Goal: Task Accomplishment & Management: Use online tool/utility

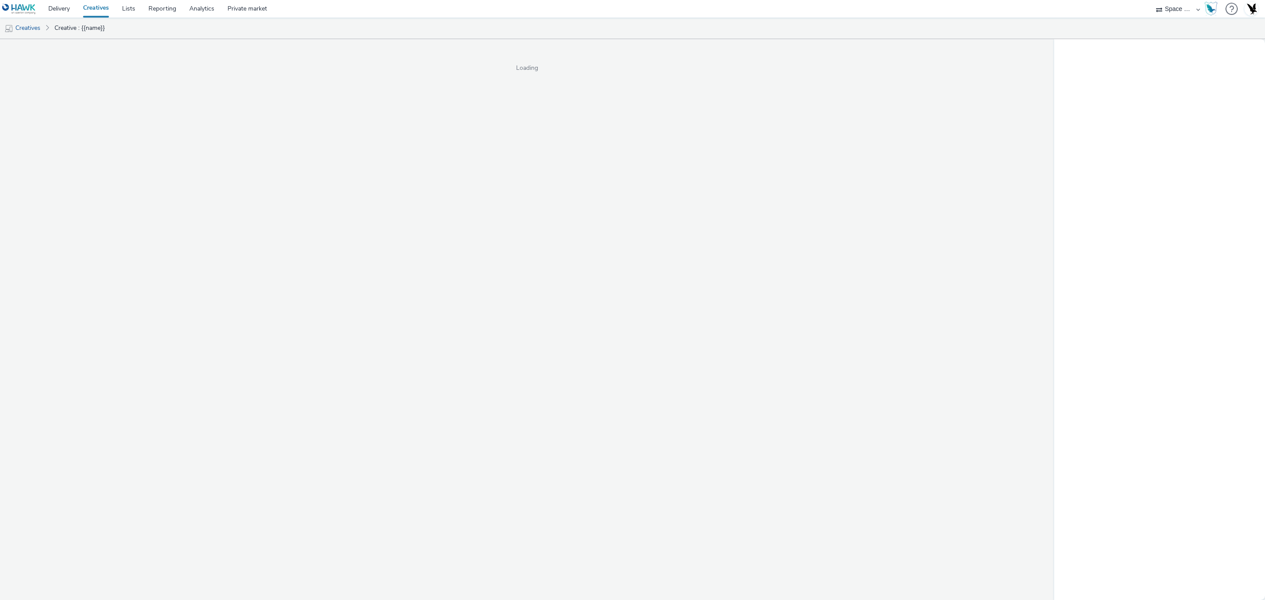
select select "76ad0396-c468-4d1d-af63-4d32e1bf98e8"
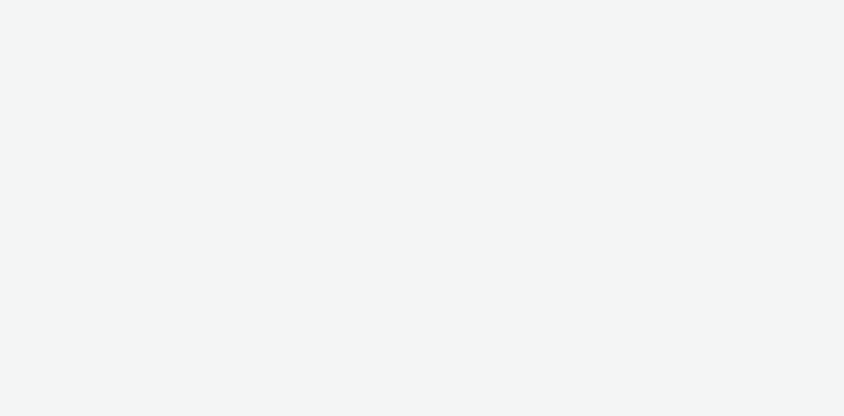
select select "76ad0396-c468-4d1d-af63-4d32e1bf98e8"
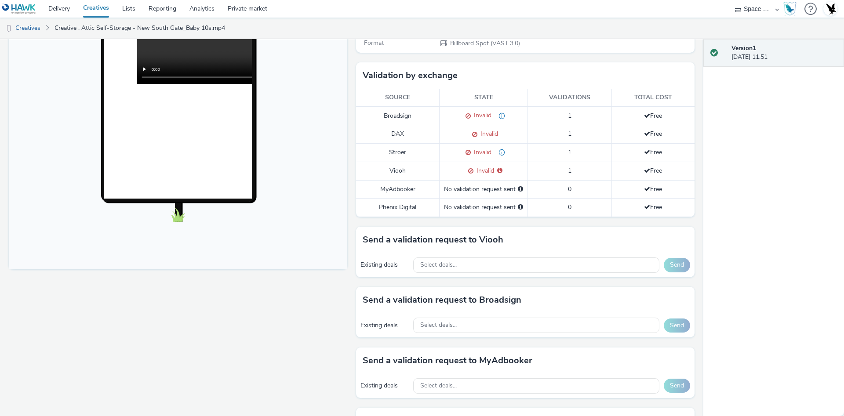
scroll to position [196, 0]
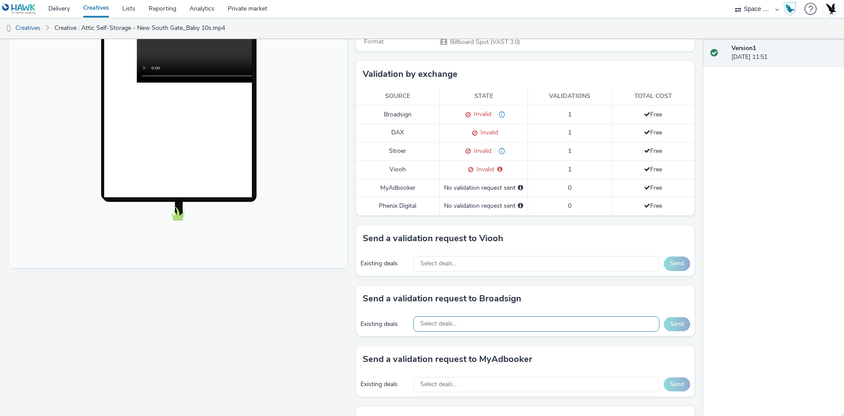
click at [440, 330] on div "Select deals..." at bounding box center [536, 323] width 246 height 15
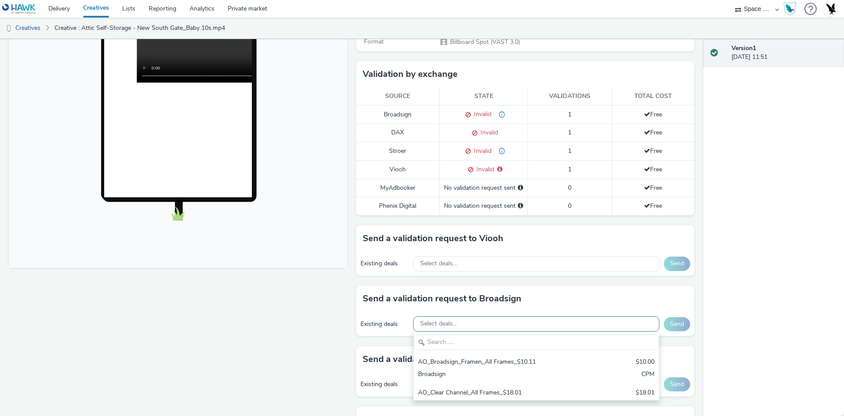
scroll to position [0, 0]
click at [406, 248] on div "Send a validation request to Viooh" at bounding box center [525, 238] width 338 height 26
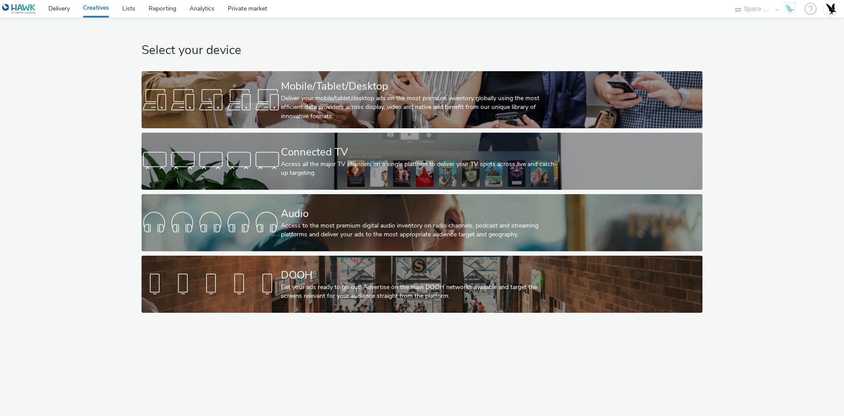
select select "76ad0396-c468-4d1d-af63-4d32e1bf98e8"
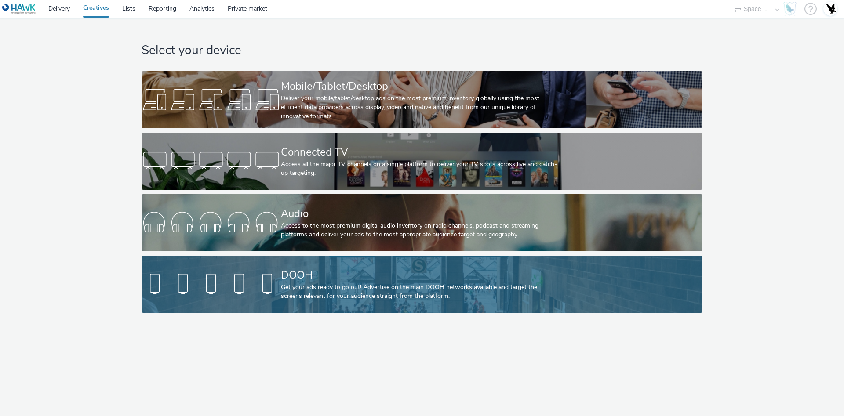
click at [362, 305] on div "DOOH Get your ads ready to go out! Advertise on the main DOOH networks availabl…" at bounding box center [420, 284] width 279 height 57
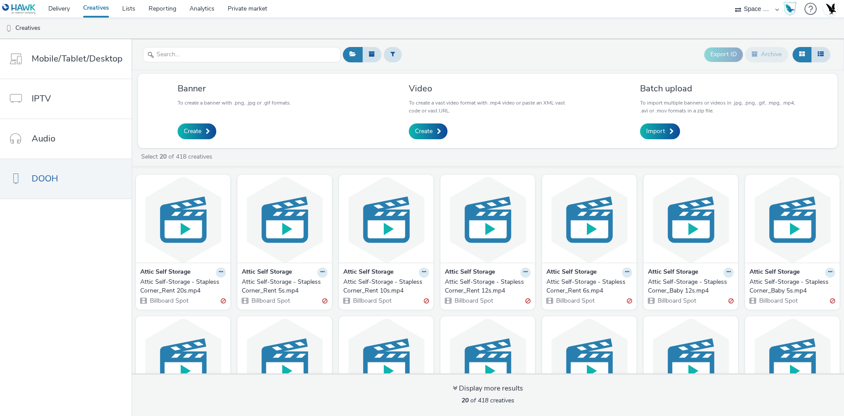
scroll to position [223, 0]
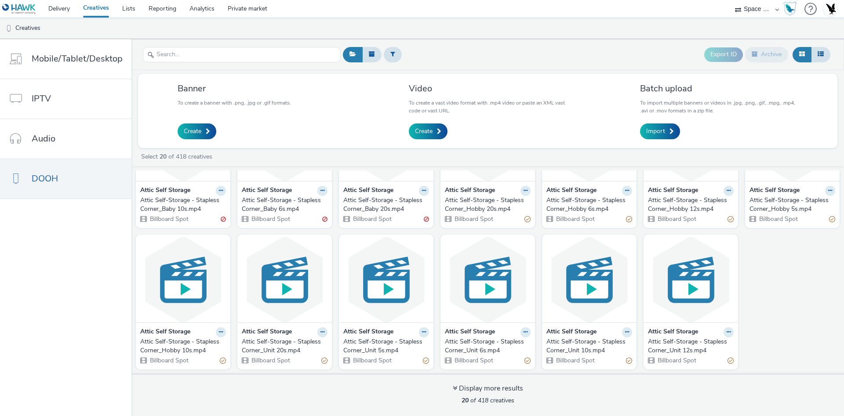
click at [362, 305] on img at bounding box center [386, 280] width 90 height 86
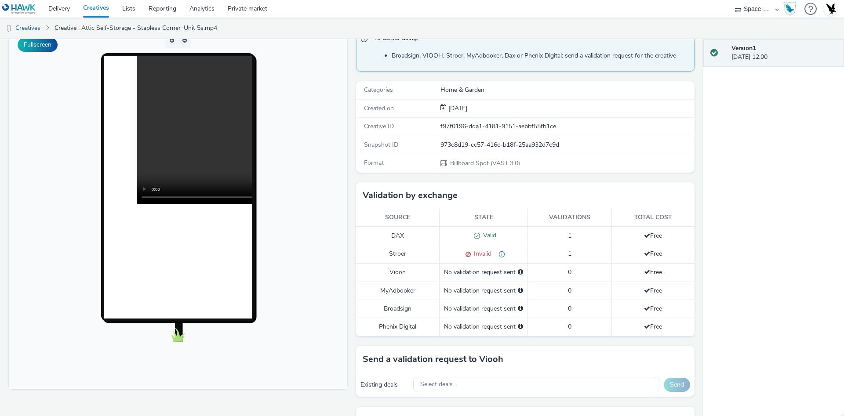
scroll to position [62, 0]
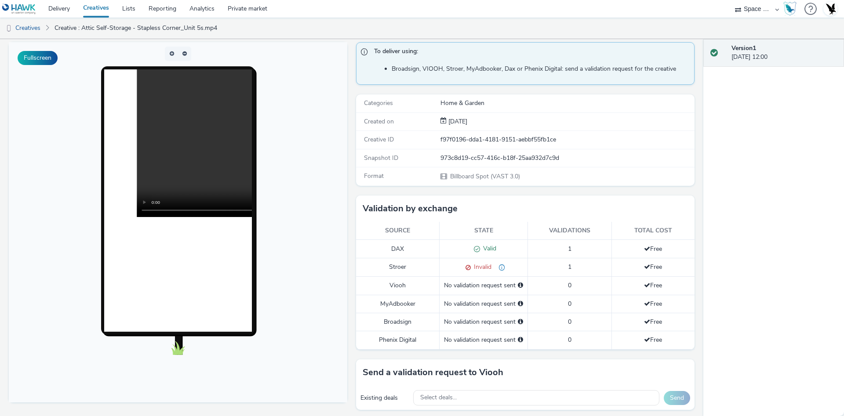
click at [93, 6] on link "Creatives" at bounding box center [95, 9] width 39 height 18
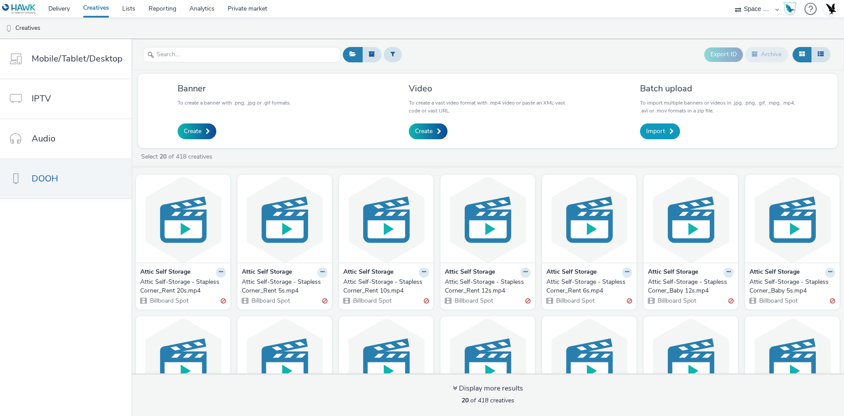
click at [656, 125] on link "Import" at bounding box center [660, 131] width 40 height 16
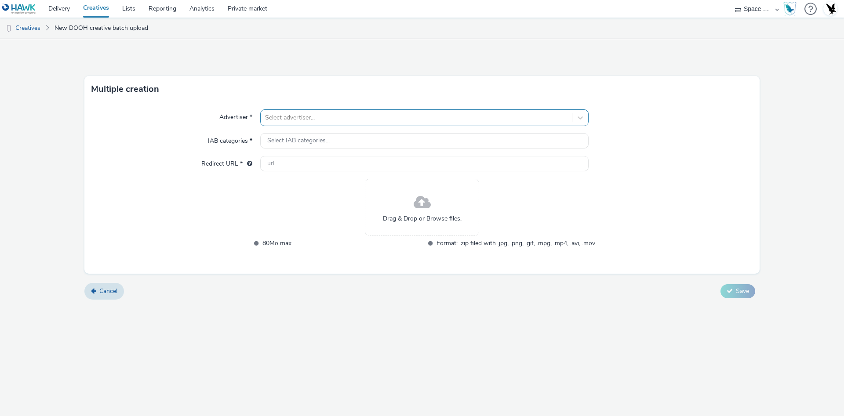
click at [354, 116] on div at bounding box center [416, 117] width 302 height 11
click at [713, 175] on div "Advertiser * Select advertiser... IAB categories * Select IAB categories... Red…" at bounding box center [421, 187] width 675 height 171
click at [93, 12] on link "Creatives" at bounding box center [95, 9] width 39 height 18
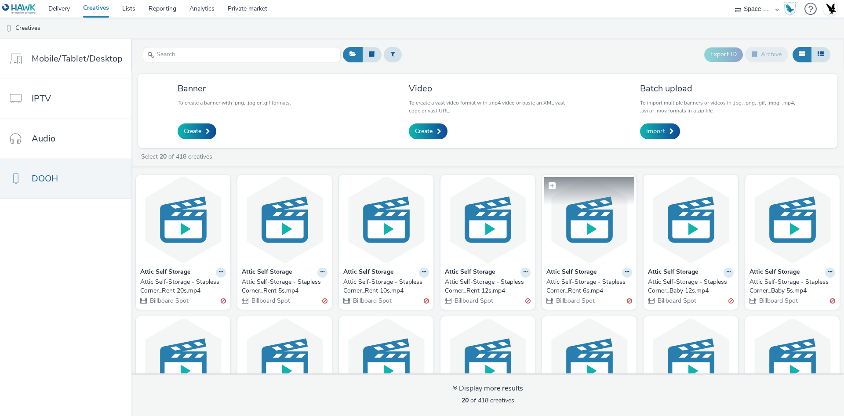
click at [595, 228] on img at bounding box center [589, 220] width 90 height 86
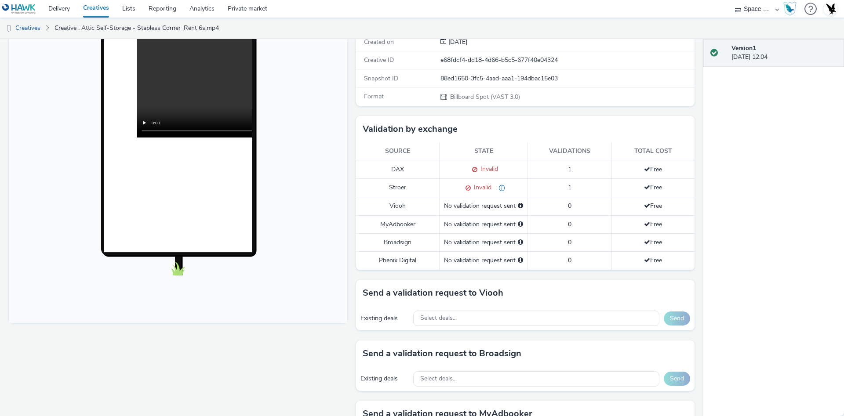
scroll to position [132, 0]
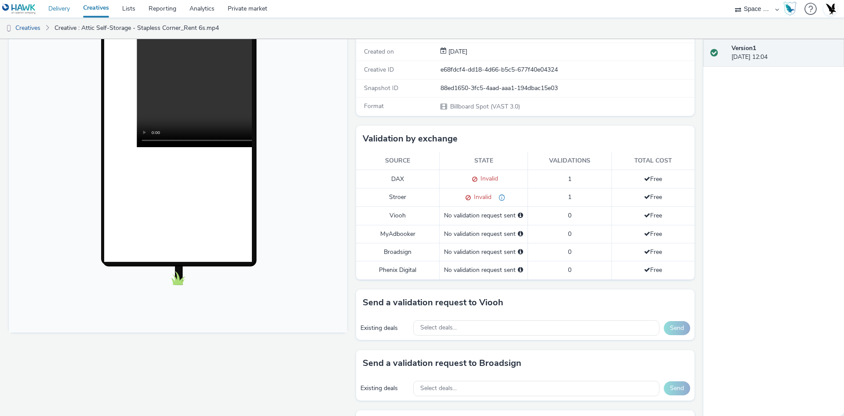
click at [69, 8] on link "Delivery" at bounding box center [59, 9] width 35 height 18
